Goal: Navigation & Orientation: Find specific page/section

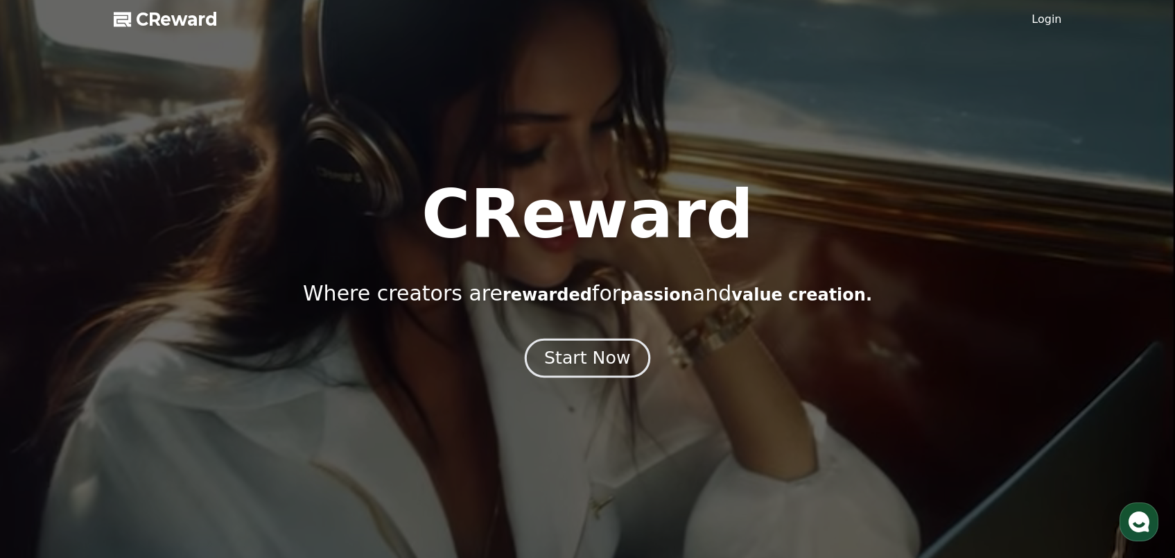
click at [605, 365] on div "Start Now" at bounding box center [587, 358] width 86 height 24
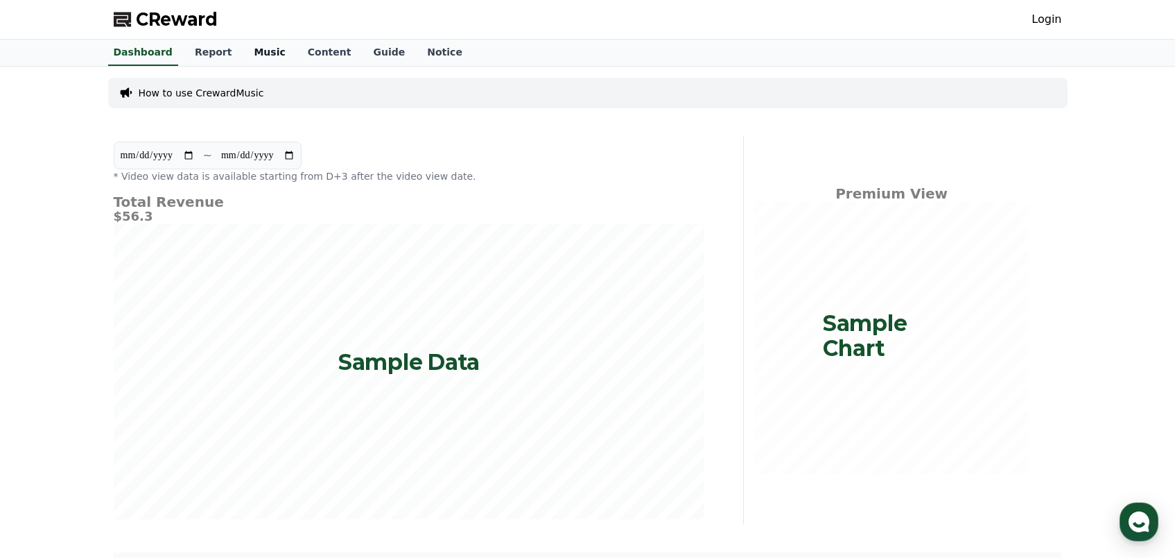
click at [261, 56] on link "Music" at bounding box center [269, 53] width 53 height 26
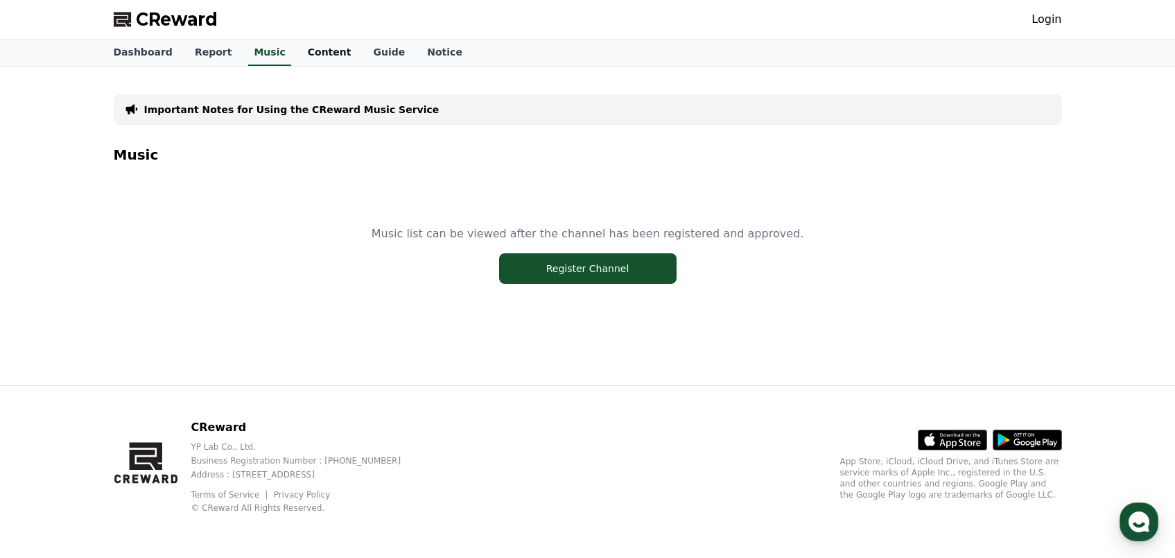
click at [318, 49] on link "Content" at bounding box center [330, 53] width 66 height 26
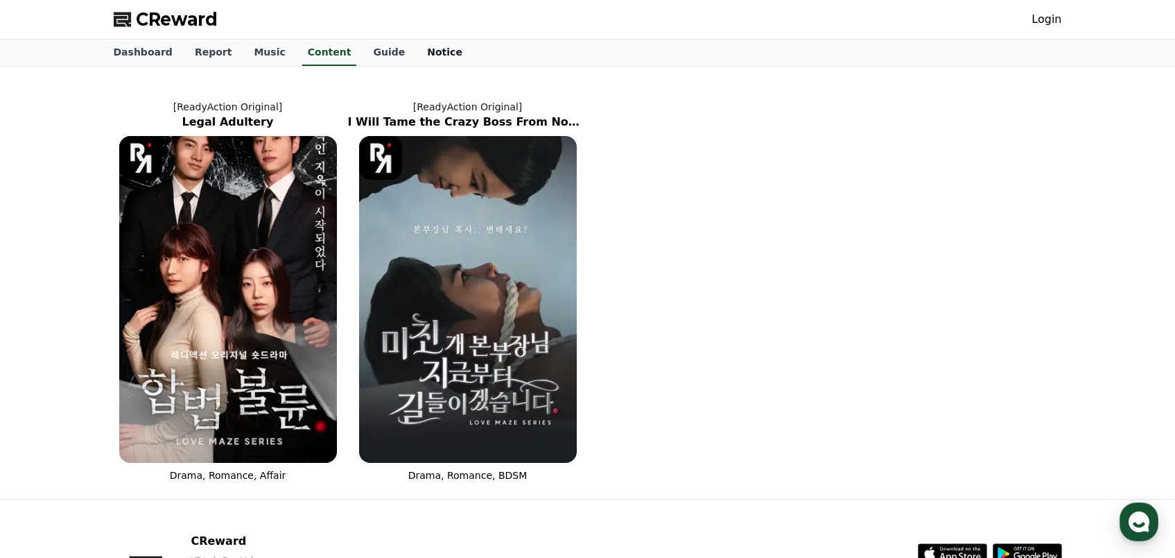
click at [416, 46] on link "Notice" at bounding box center [445, 53] width 58 height 26
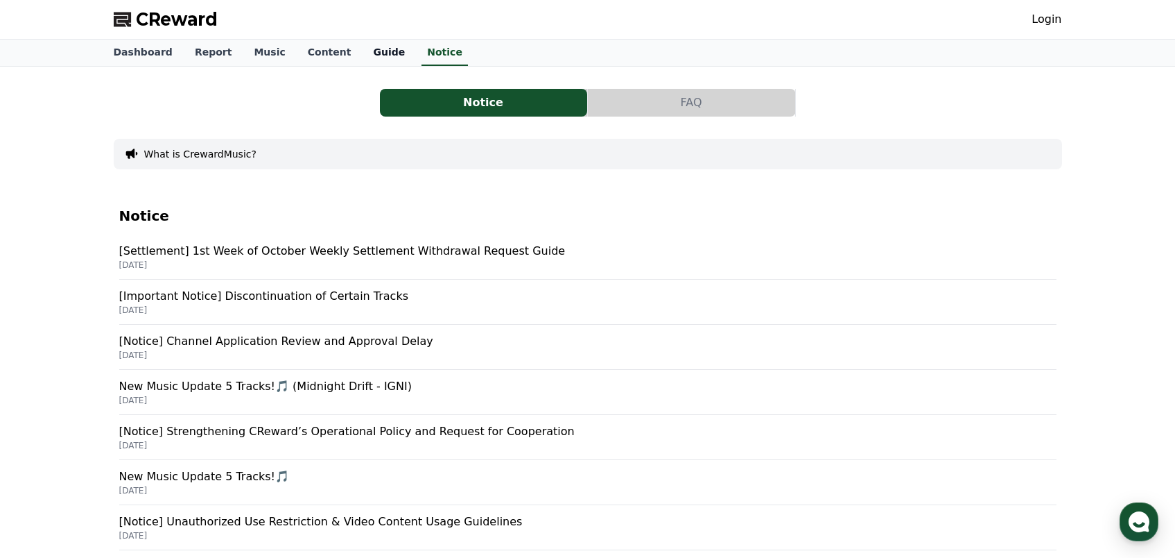
click at [377, 53] on link "Guide" at bounding box center [389, 53] width 54 height 26
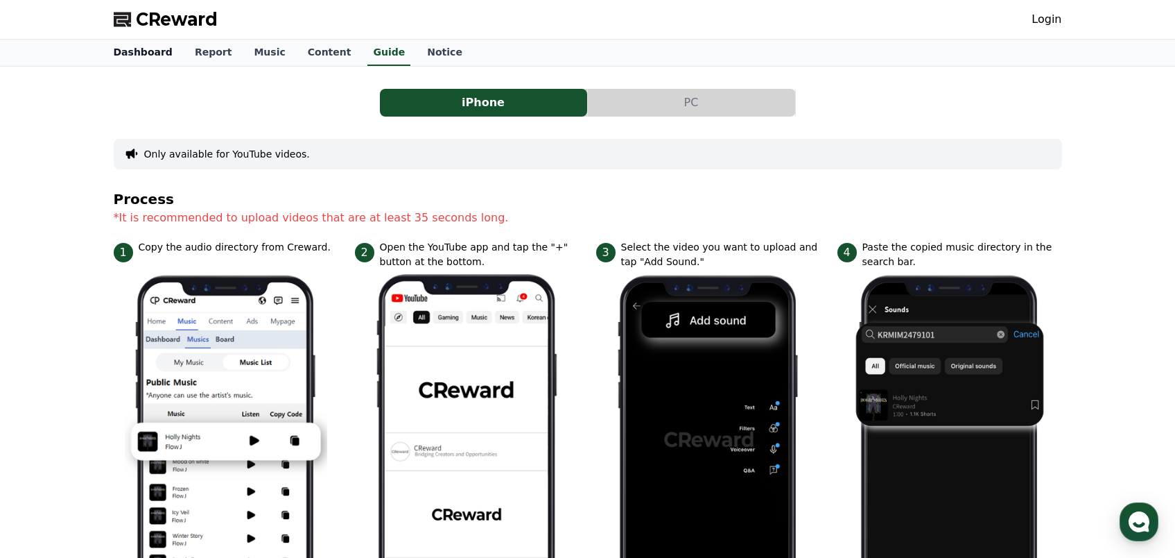
click at [144, 54] on link "Dashboard" at bounding box center [143, 53] width 81 height 26
